Goal: Information Seeking & Learning: Learn about a topic

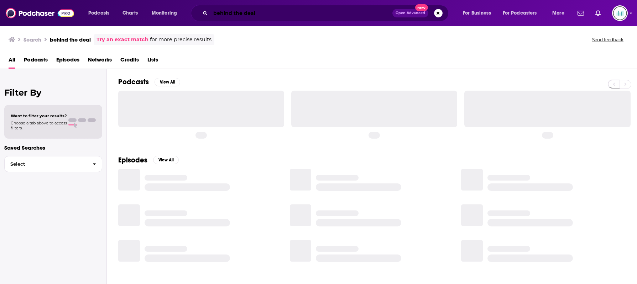
click at [333, 11] on input "behind the deal" at bounding box center [301, 12] width 182 height 11
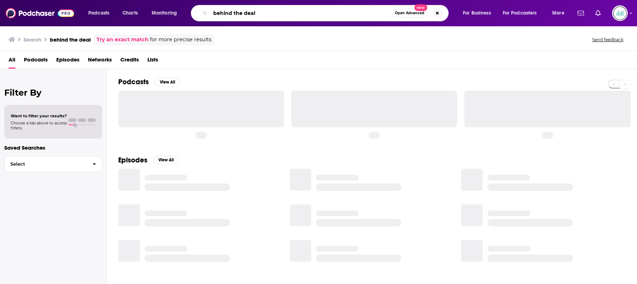
click at [333, 11] on input "behind the deal" at bounding box center [300, 12] width 181 height 11
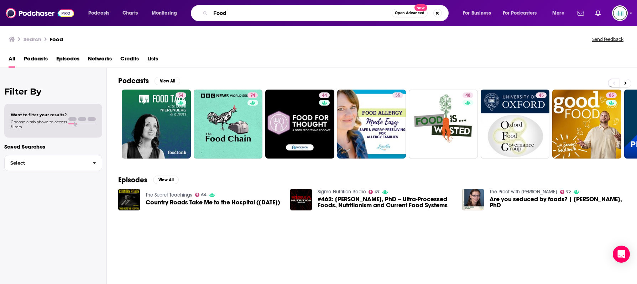
click at [298, 14] on input "Food" at bounding box center [300, 12] width 181 height 11
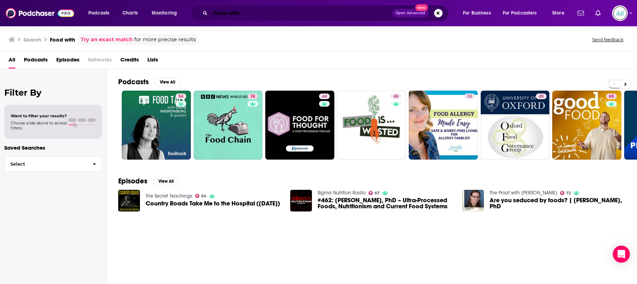
click at [287, 10] on input "Food with" at bounding box center [301, 12] width 182 height 11
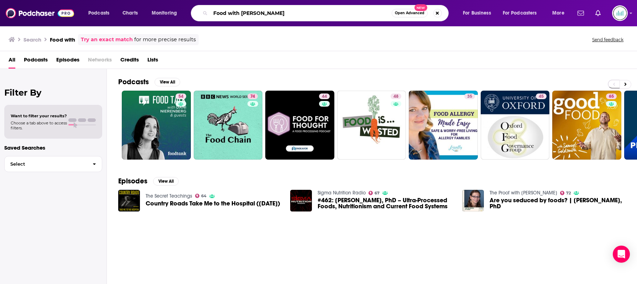
type input "Food with [PERSON_NAME]"
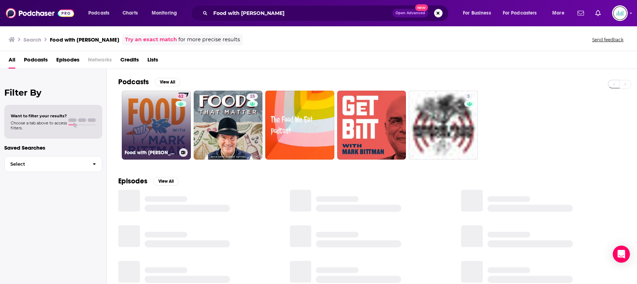
click at [152, 126] on link "62 Food with [PERSON_NAME]" at bounding box center [156, 125] width 69 height 69
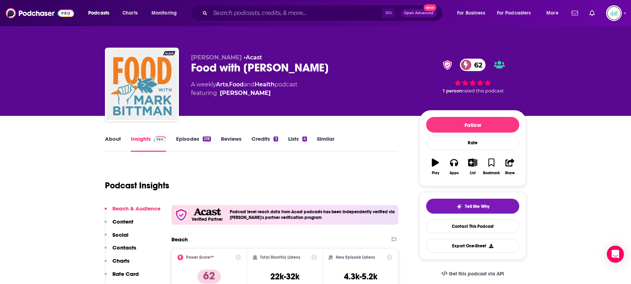
click at [110, 142] on link "About" at bounding box center [113, 144] width 16 height 16
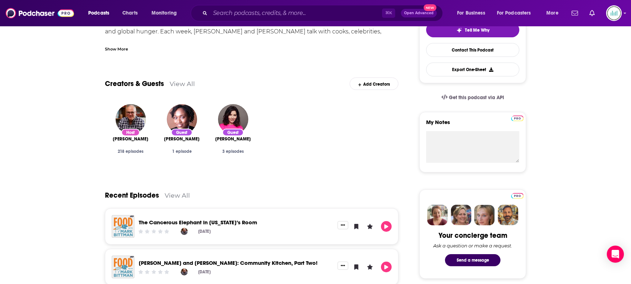
scroll to position [48, 0]
